Goal: Use online tool/utility: Utilize a website feature to perform a specific function

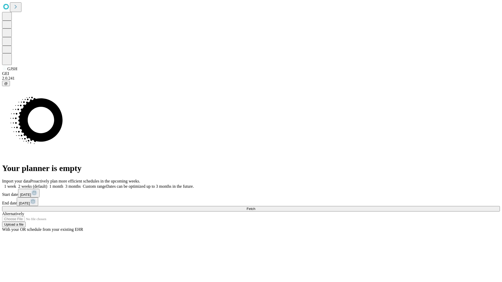
click at [255, 207] on span "Fetch" at bounding box center [251, 209] width 9 height 4
